Goal: Navigation & Orientation: Find specific page/section

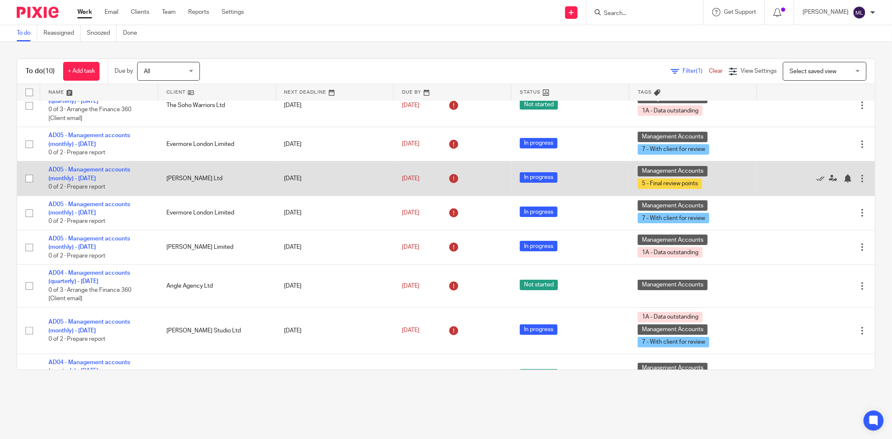
scroll to position [78, 0]
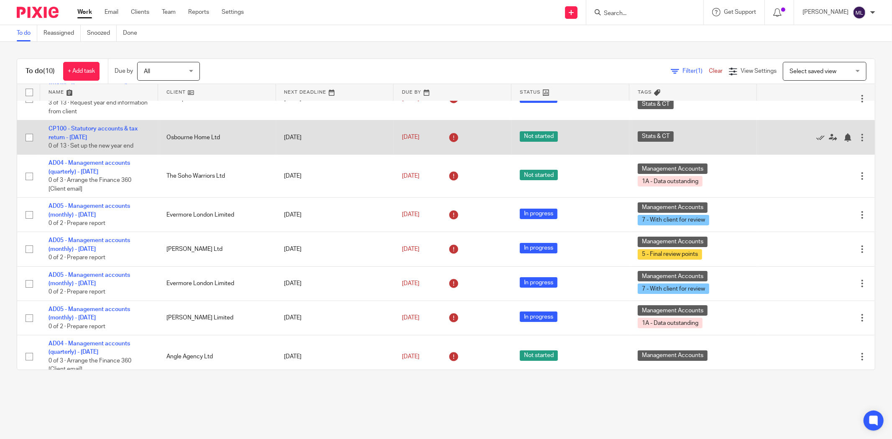
scroll to position [46, 0]
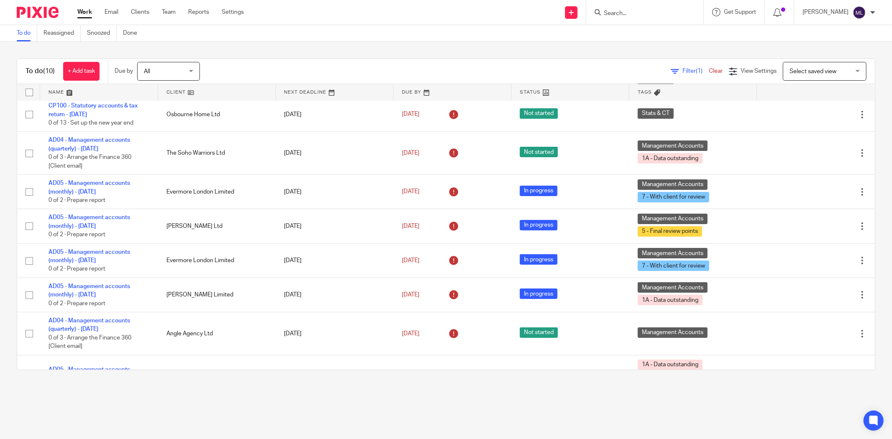
click at [318, 403] on main "To do Reassigned Snoozed Done To do (10) + Add task Due by All All Today Tomorr…" at bounding box center [446, 219] width 892 height 439
click at [498, 422] on main "To do Reassigned Snoozed Done To do (10) + Add task Due by All All Today Tomorr…" at bounding box center [446, 219] width 892 height 439
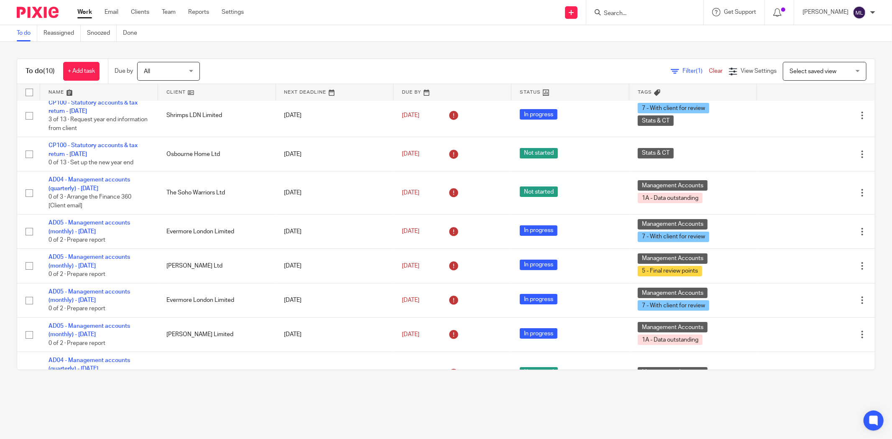
scroll to position [0, 0]
